Goal: Register for event/course

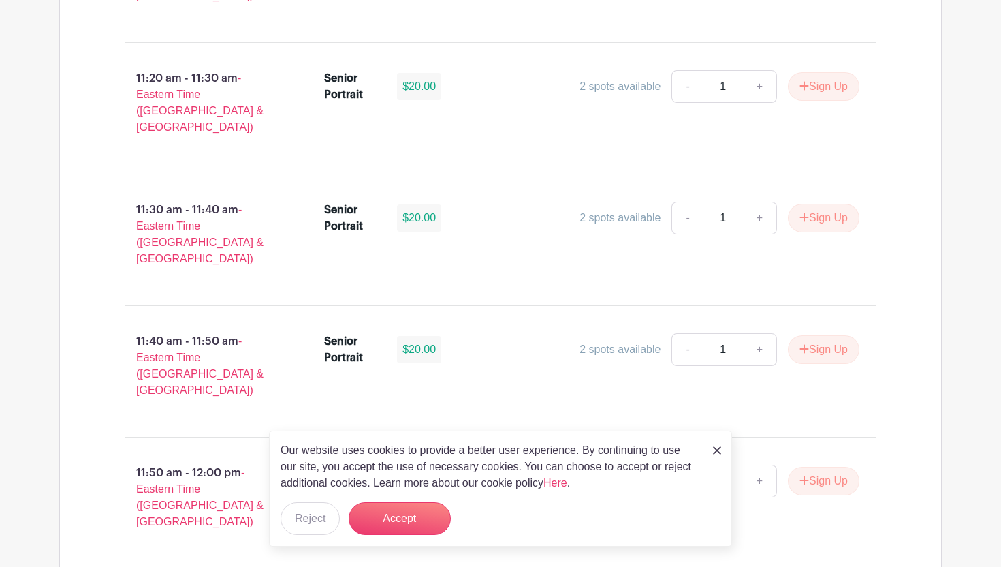
scroll to position [2810, 0]
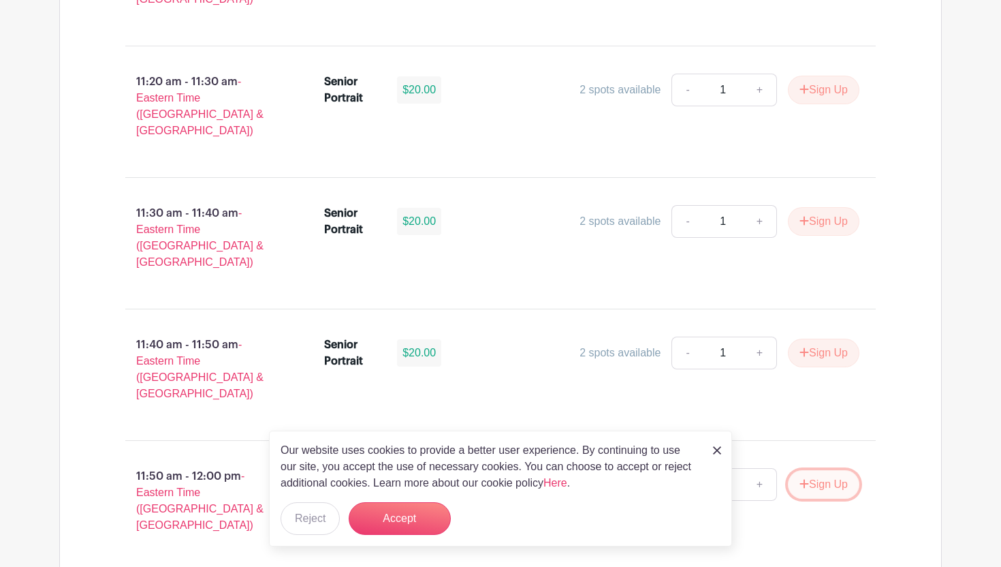
click at [819, 470] on button "Sign Up" at bounding box center [824, 484] width 72 height 29
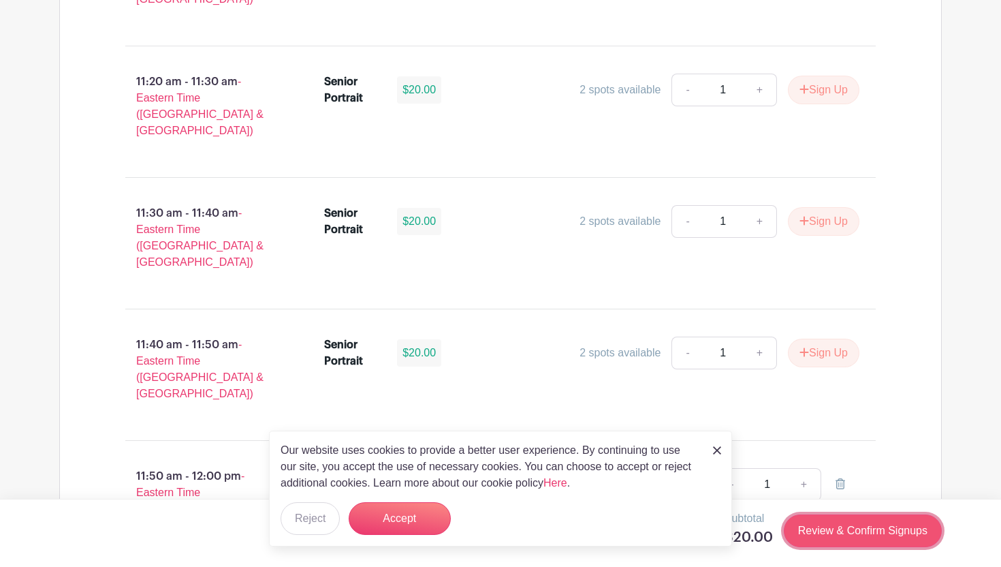
click at [819, 534] on link "Review & Confirm Signups" at bounding box center [863, 530] width 158 height 33
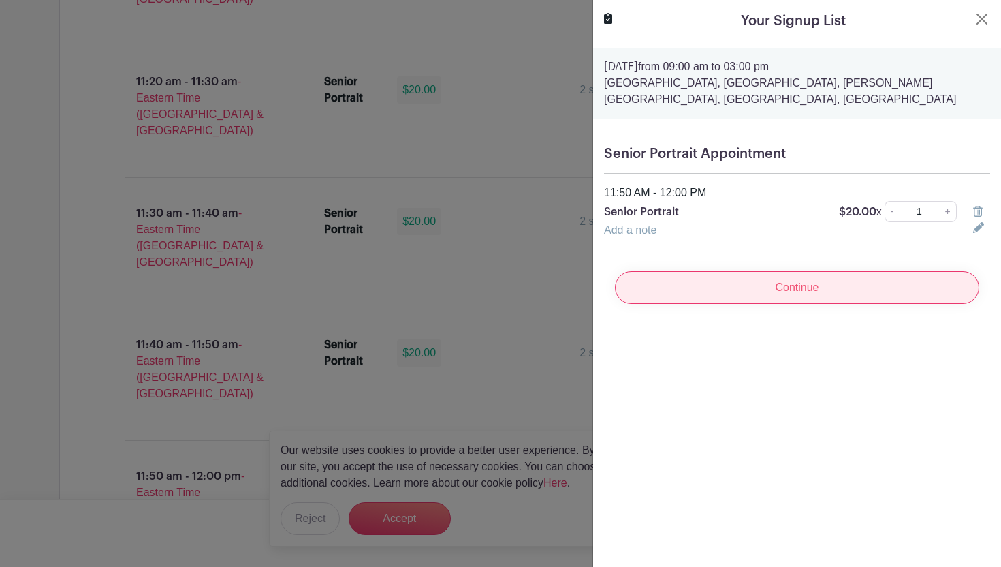
click at [714, 285] on input "Continue" at bounding box center [797, 287] width 364 height 33
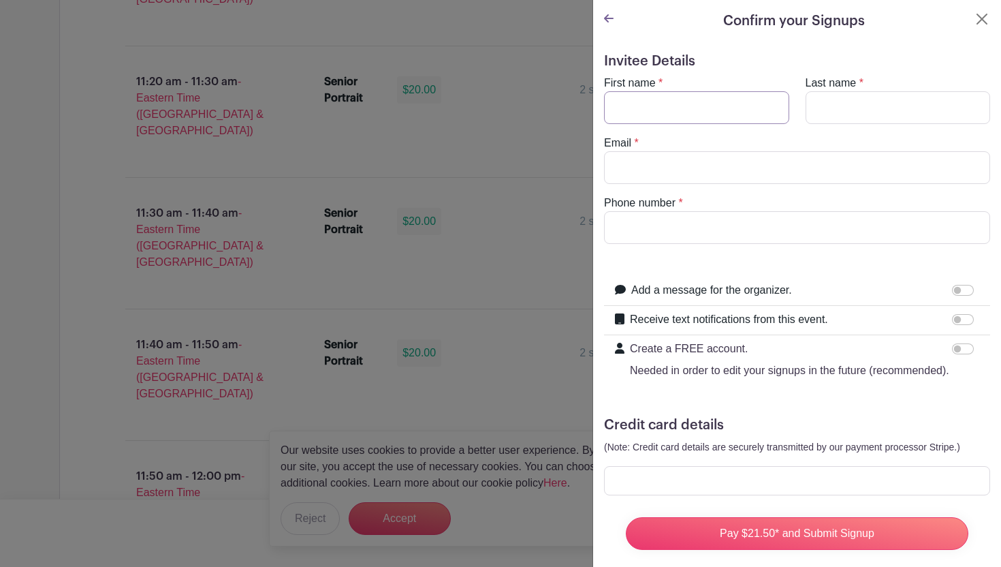
click at [672, 116] on input "First name" at bounding box center [696, 107] width 185 height 33
type input "l"
type input "[PERSON_NAME]"
type input "v"
type input "[PERSON_NAME]"
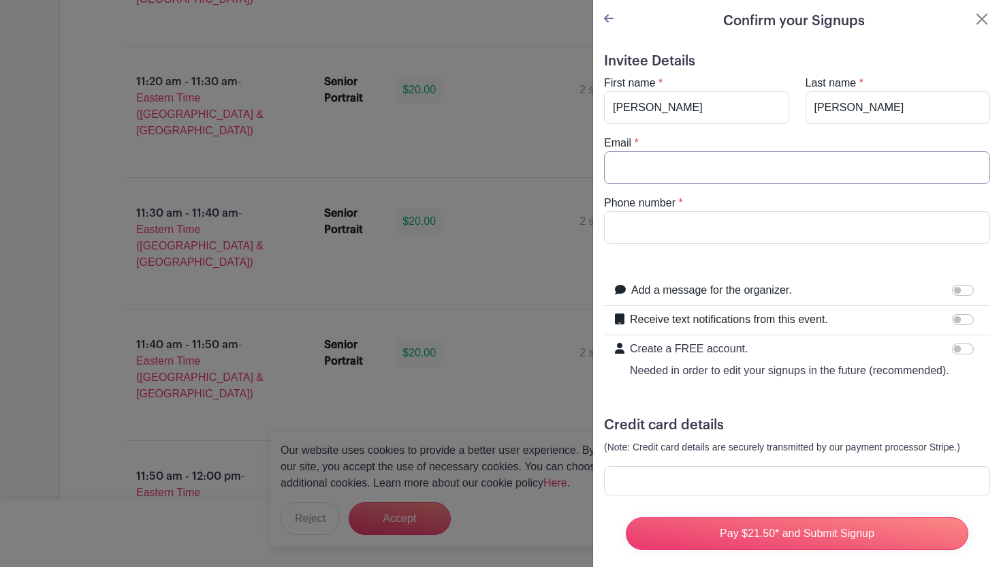
click at [638, 174] on input "Email" at bounding box center [797, 167] width 386 height 33
type input "[EMAIL_ADDRESS][DOMAIN_NAME]"
click at [667, 223] on input "Phone number" at bounding box center [797, 227] width 386 height 33
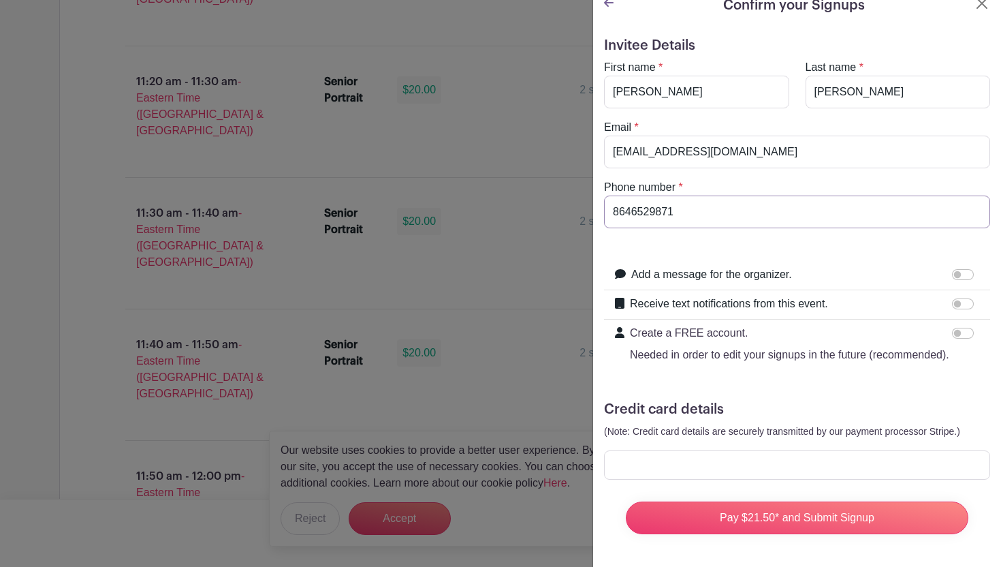
type input "8646529871"
click at [725, 471] on div at bounding box center [797, 464] width 386 height 29
click at [893, 409] on h5 "Credit card details" at bounding box center [797, 409] width 386 height 16
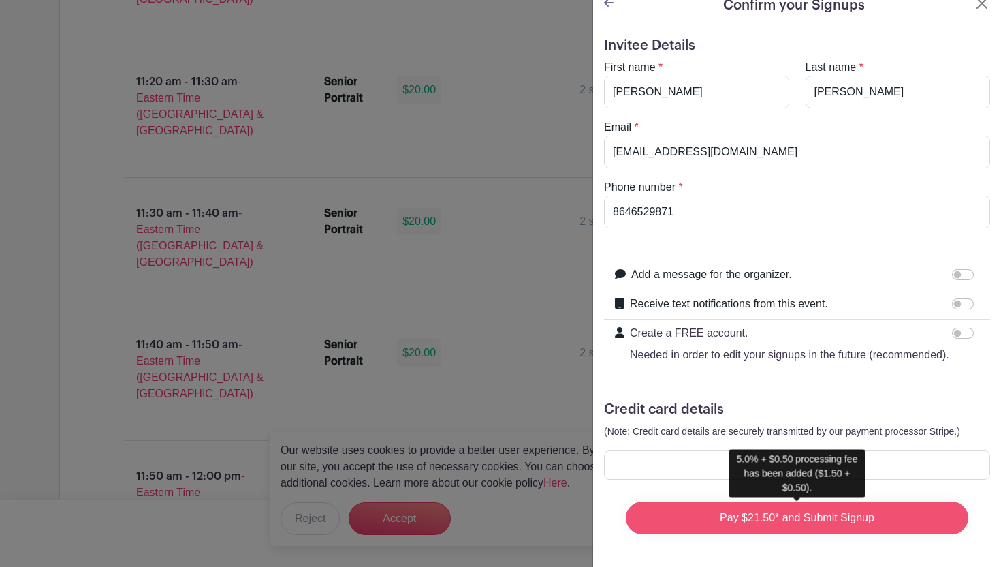
click at [761, 520] on input "Pay $21.50* and Submit Signup" at bounding box center [797, 517] width 343 height 33
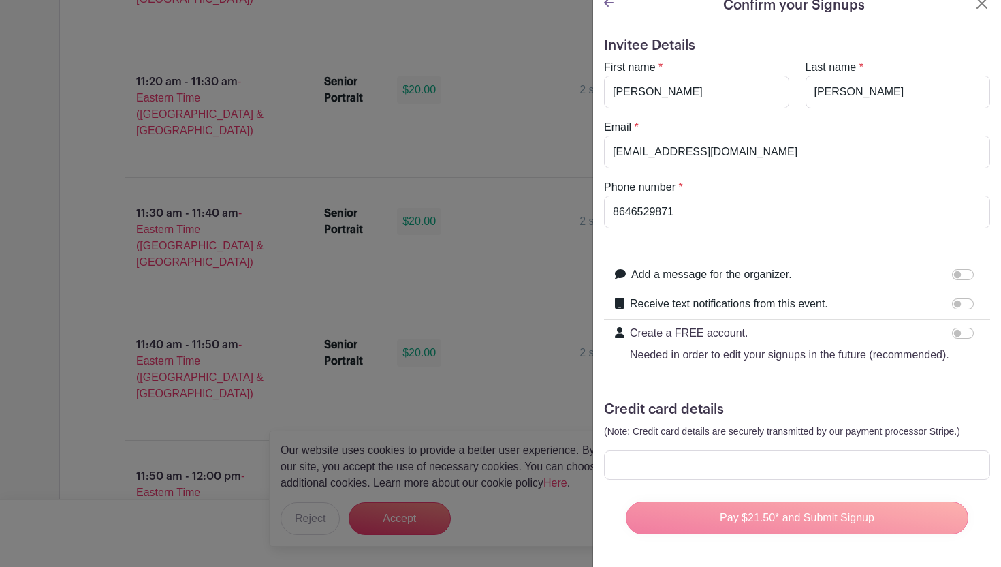
scroll to position [0, 0]
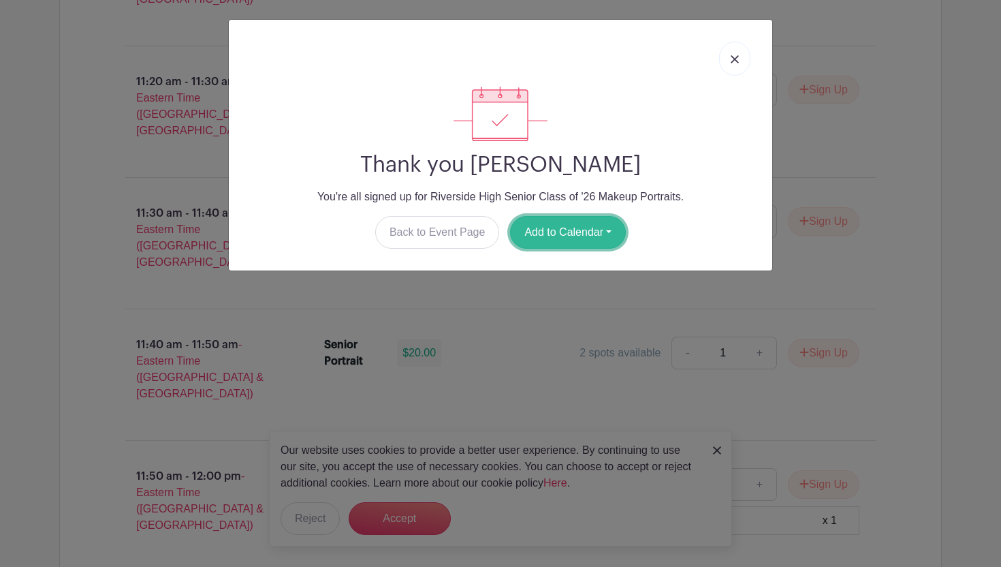
click at [559, 238] on button "Add to Calendar" at bounding box center [568, 232] width 116 height 33
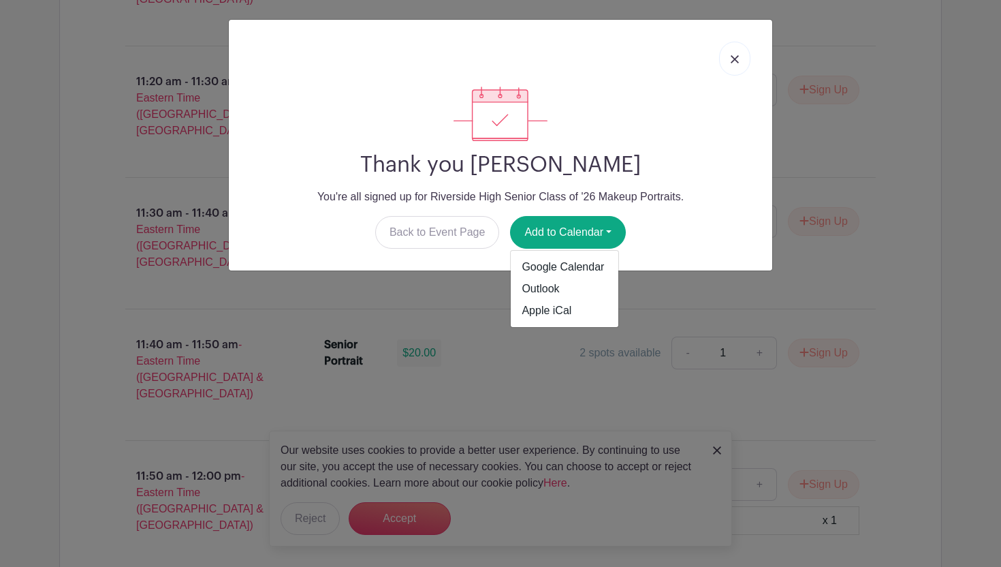
click at [625, 173] on h2 "Thank you [PERSON_NAME]" at bounding box center [501, 165] width 522 height 26
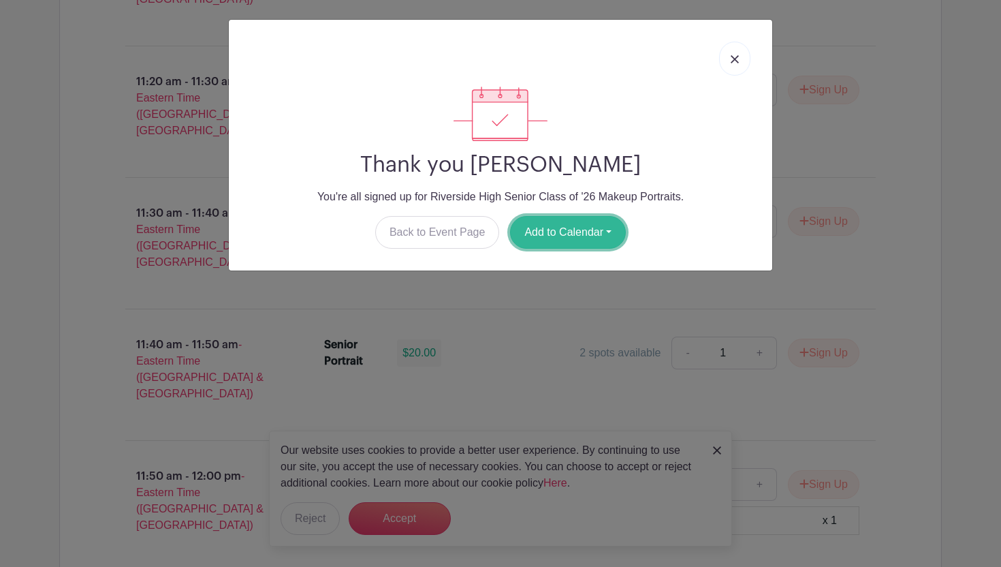
click at [575, 224] on button "Add to Calendar" at bounding box center [568, 232] width 116 height 33
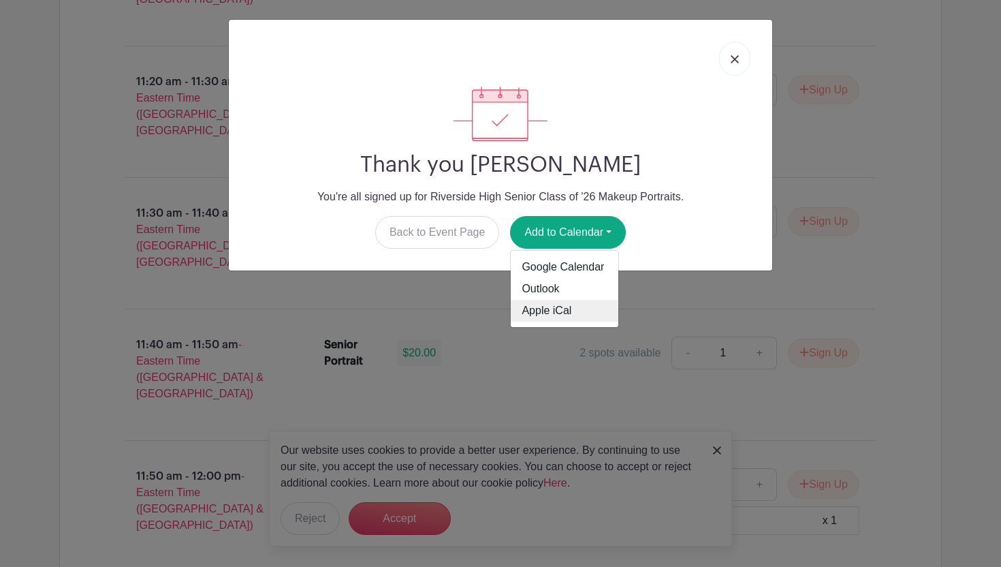
click at [563, 317] on link "Apple iCal" at bounding box center [565, 311] width 108 height 22
